Goal: Register for event/course

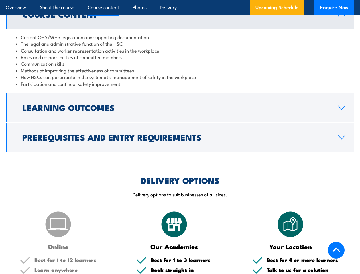
click at [180, 0] on article "Overview About the course Course content Photos Delivery Upcoming Schedule Enqu…" at bounding box center [180, 7] width 349 height 15
click at [180, 108] on h2 "Learning Outcomes" at bounding box center [175, 107] width 307 height 7
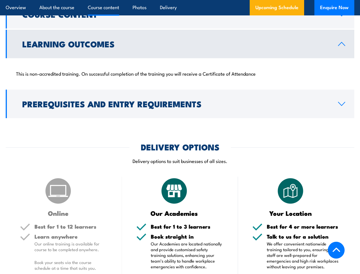
click at [180, 137] on div "COURSES > Work Health & Safety Training (WHS) Health and Safety Committee TRAIN…" at bounding box center [180, 193] width 360 height 1431
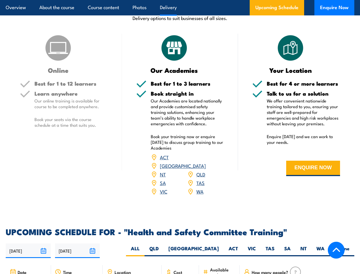
click at [180, 0] on article "Overview About the course Course content Photos Delivery Upcoming Schedule Enqu…" at bounding box center [180, 7] width 349 height 15
click at [28, 243] on input "[DATE]" at bounding box center [28, 250] width 45 height 15
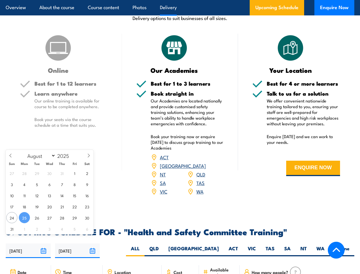
click at [78, 243] on input "[DATE]" at bounding box center [77, 250] width 45 height 15
